Goal: Entertainment & Leisure: Consume media (video, audio)

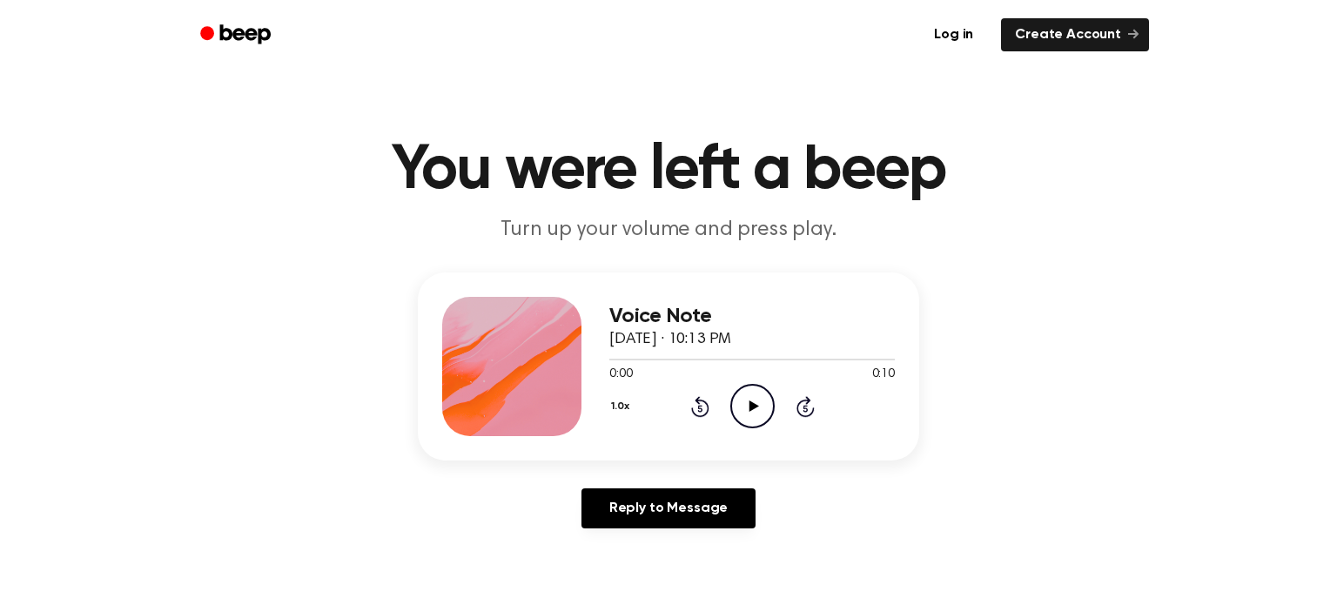
click at [764, 409] on icon "Play Audio" at bounding box center [752, 406] width 44 height 44
click at [765, 410] on icon "Play Audio" at bounding box center [752, 406] width 44 height 44
click at [756, 414] on icon "Play Audio" at bounding box center [752, 406] width 44 height 44
click at [761, 411] on icon "Play Audio" at bounding box center [752, 406] width 44 height 44
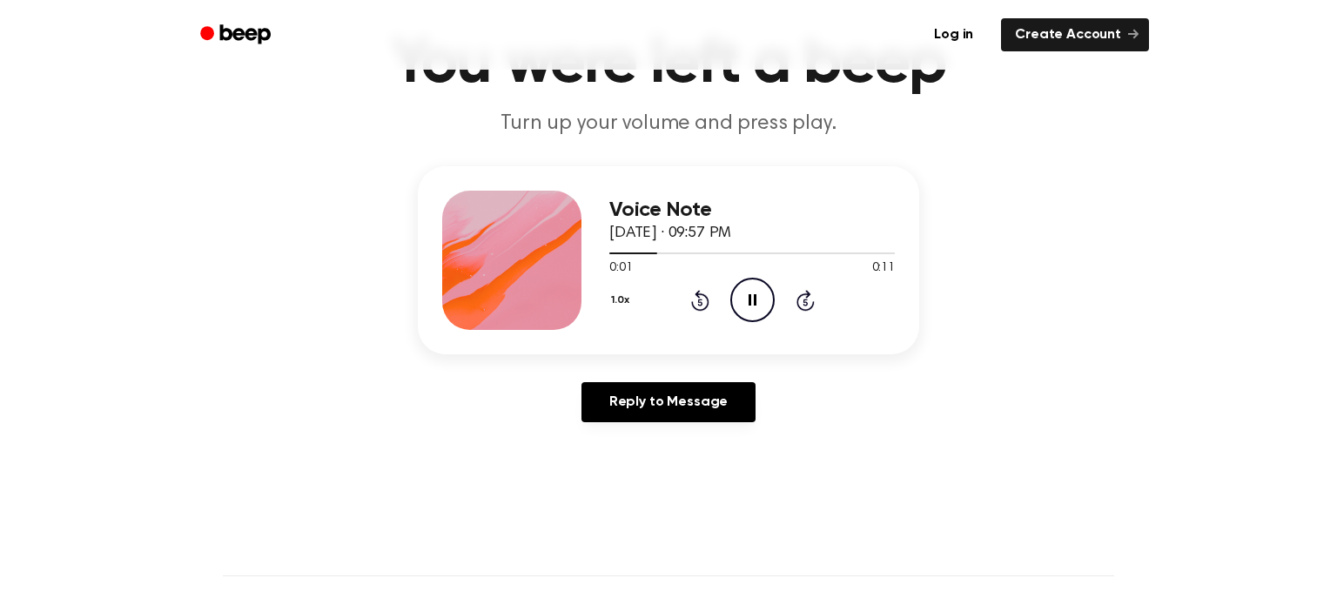
scroll to position [111, 0]
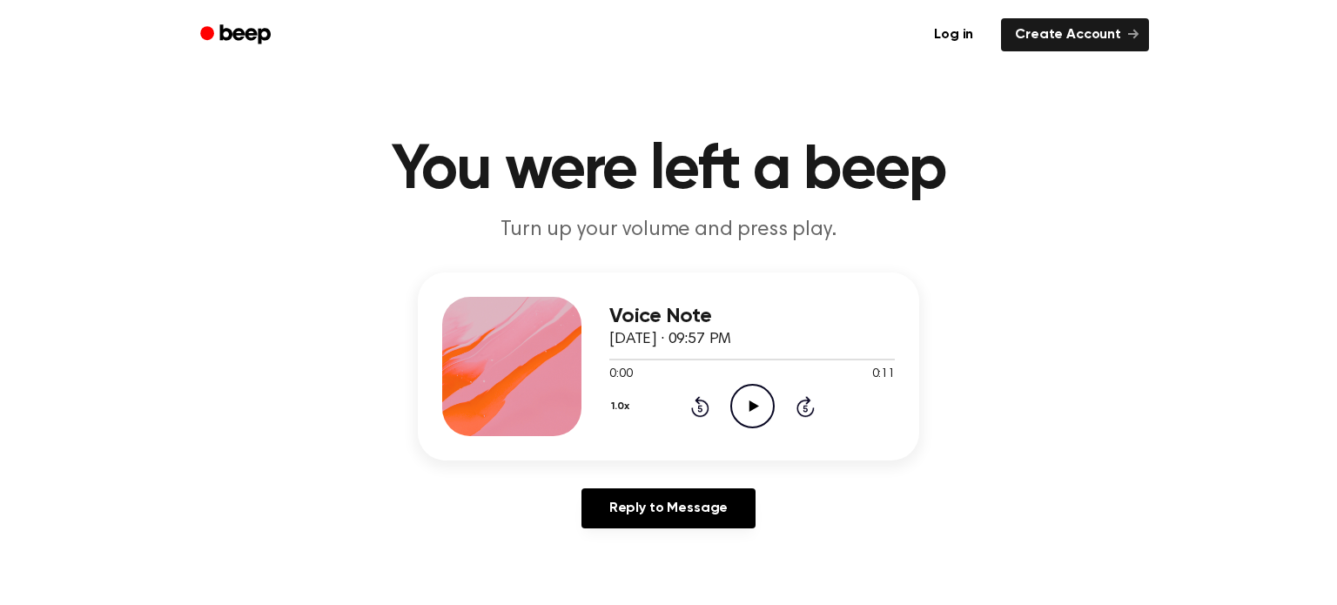
click at [723, 407] on div "1.0x Rewind 5 seconds Play Audio Skip 5 seconds" at bounding box center [752, 406] width 286 height 44
click at [771, 404] on icon "Play Audio" at bounding box center [752, 406] width 44 height 44
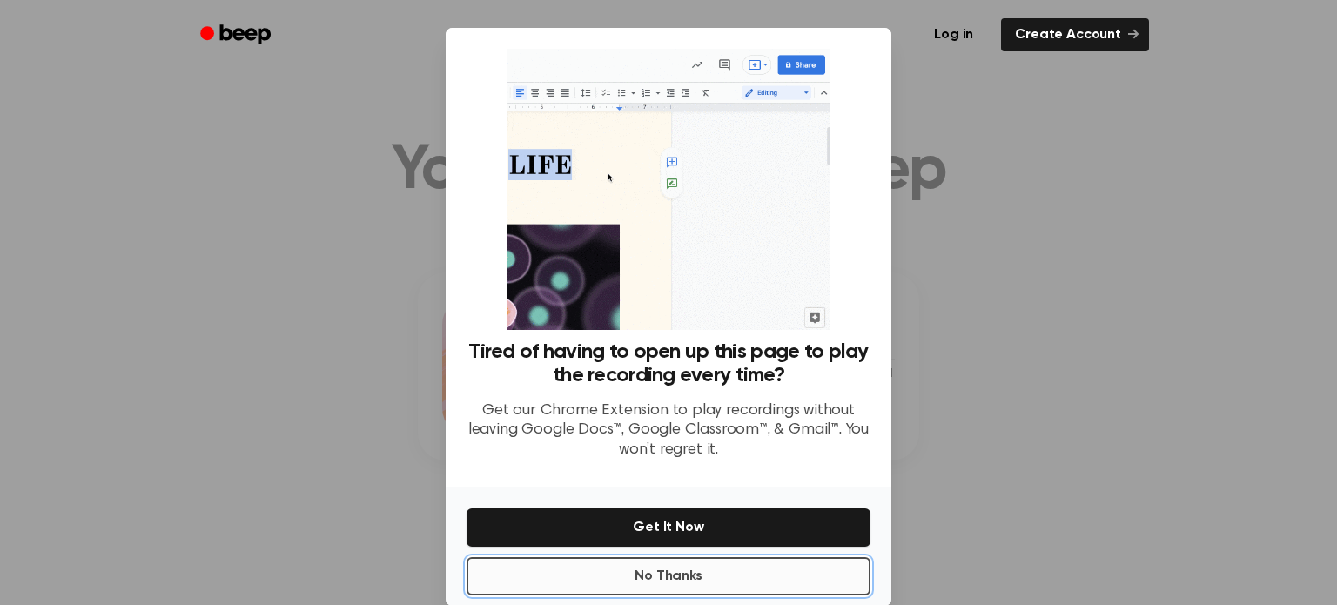
click at [723, 590] on button "No Thanks" at bounding box center [669, 576] width 404 height 38
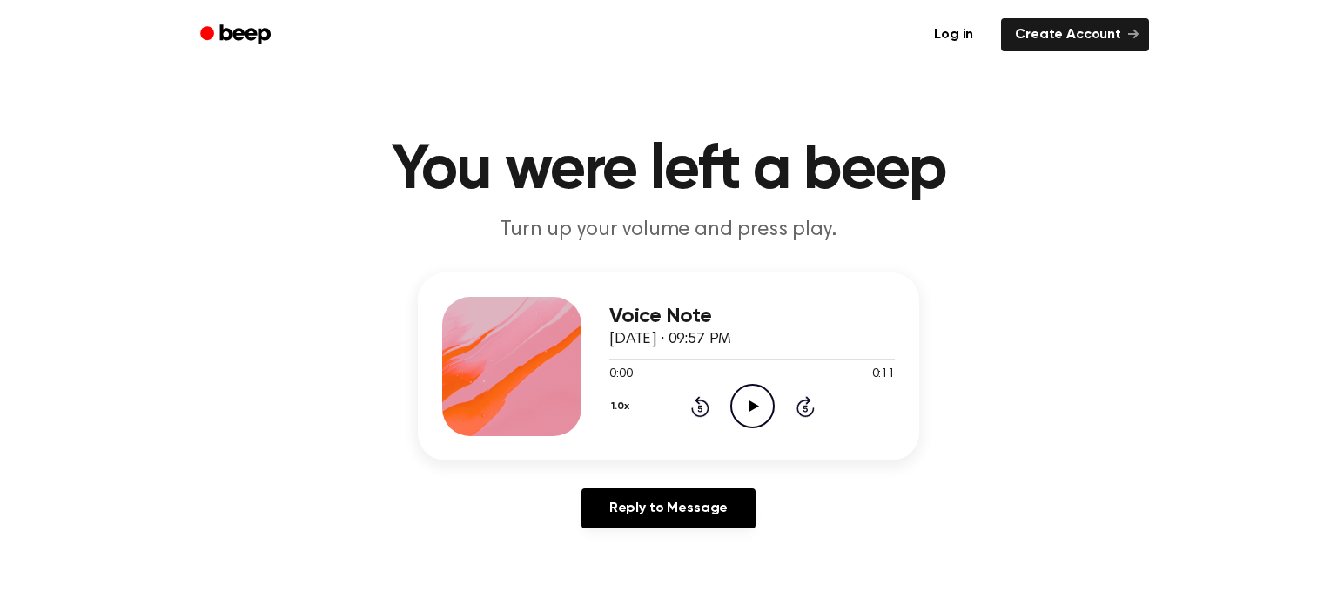
click at [746, 394] on icon "Play Audio" at bounding box center [752, 406] width 44 height 44
click at [753, 400] on icon "Play Audio" at bounding box center [752, 406] width 44 height 44
click at [735, 407] on icon "Play Audio" at bounding box center [752, 406] width 44 height 44
click at [736, 407] on icon "Play Audio" at bounding box center [752, 406] width 44 height 44
click at [759, 412] on icon "Play Audio" at bounding box center [752, 406] width 44 height 44
